Goal: Navigation & Orientation: Find specific page/section

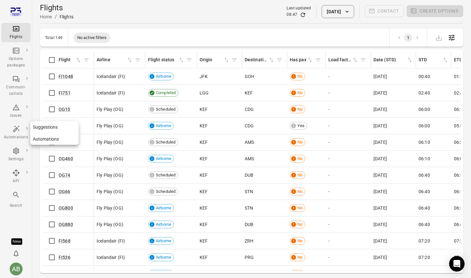
click at [45, 139] on link "Automations" at bounding box center [54, 139] width 48 height 12
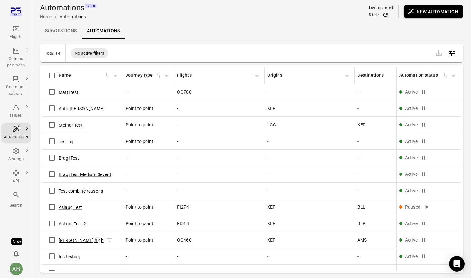
click at [73, 242] on button "Aslaug delay high" at bounding box center [81, 240] width 45 height 6
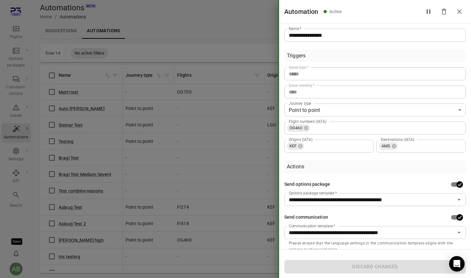
click at [459, 12] on icon "Close drawer" at bounding box center [459, 11] width 5 height 5
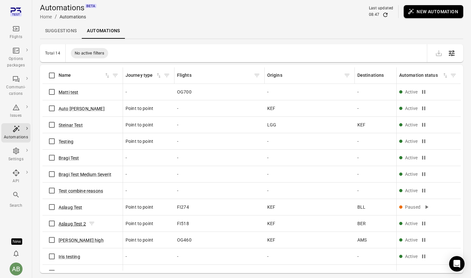
click at [75, 223] on button "Aslaug Test 2" at bounding box center [72, 223] width 27 height 6
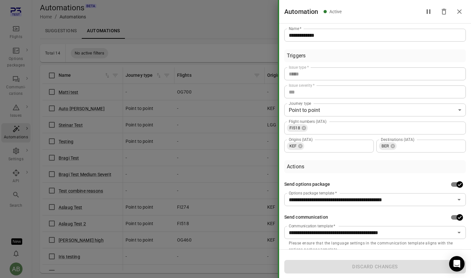
click at [461, 13] on icon "Close drawer" at bounding box center [459, 11] width 5 height 5
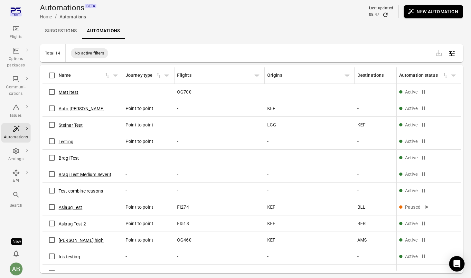
click at [59, 31] on link "Suggestions" at bounding box center [61, 30] width 42 height 15
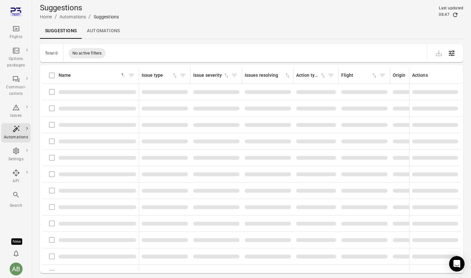
click at [100, 32] on link "Automations" at bounding box center [103, 30] width 43 height 15
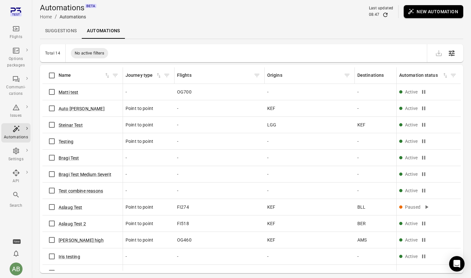
click at [64, 33] on link "Suggestions" at bounding box center [61, 30] width 42 height 15
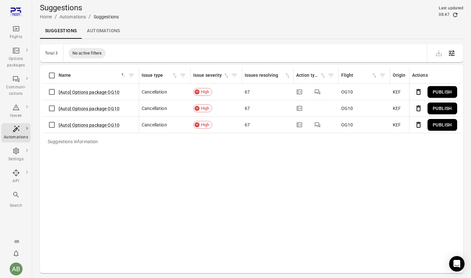
click at [108, 32] on link "Automations" at bounding box center [103, 30] width 43 height 15
